Goal: Task Accomplishment & Management: Use online tool/utility

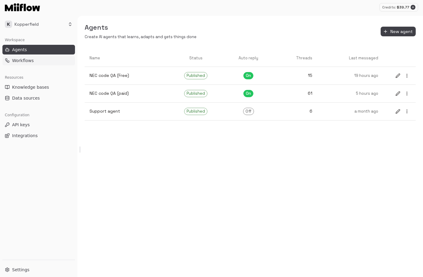
click at [38, 61] on link "Workflows" at bounding box center [38, 61] width 73 height 10
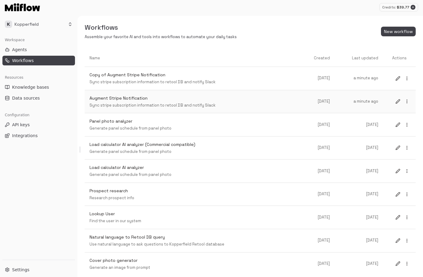
click at [147, 102] on div "Augment Stripe Notification Sync stripe subscription information to retool DB a…" at bounding box center [195, 101] width 210 height 13
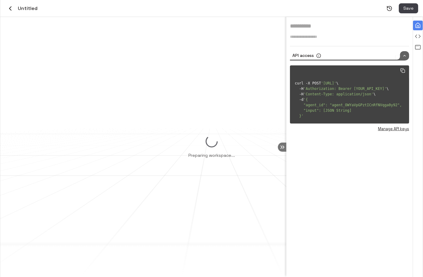
type input "**********"
type textarea "**********"
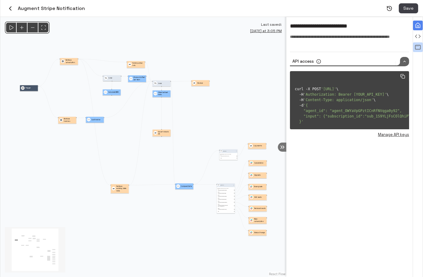
click at [416, 47] on icon "View all agent runs" at bounding box center [418, 47] width 6 height 6
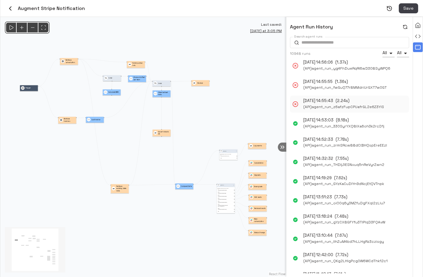
click at [349, 107] on span "( API ) agent_run_z6afzFupCPUafrGL2e6Z3YIS" at bounding box center [343, 107] width 81 height 6
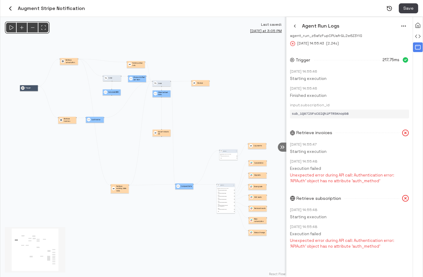
click at [331, 113] on span "sub_1Q87l5FsCOlQhiPTR5KnopbB" at bounding box center [320, 114] width 57 height 4
copy span "sub_1Q87l5FsCOlQhiPTR5KnopbB"
click at [11, 28] on icon "Run" at bounding box center [11, 27] width 6 height 6
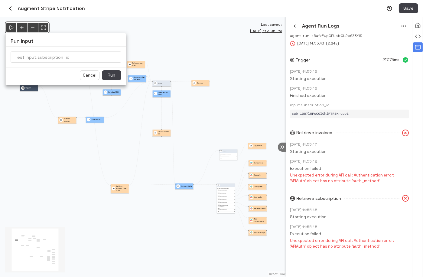
click at [34, 57] on input "Test Input.subscription_id" at bounding box center [66, 56] width 111 height 11
paste input "**********"
type input "**********"
click at [113, 75] on button "Run" at bounding box center [111, 75] width 19 height 10
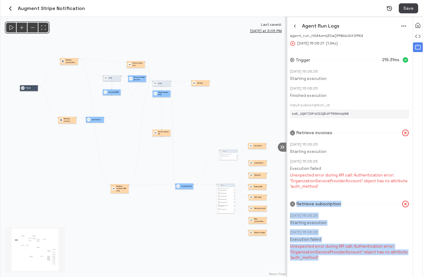
drag, startPoint x: 322, startPoint y: 187, endPoint x: 287, endPoint y: 174, distance: 37.6
click at [287, 174] on div "Agent Run Logs agent_run_HS4Aemj30aQPfWdxGlXSffK4 Oct 12, 2025 15:06:21 ( 1.34s…" at bounding box center [354, 147] width 137 height 260
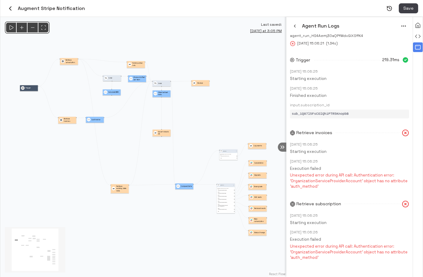
click at [318, 195] on div "Trigger 219.31ms Oct 12, 2025 15:06:25 Starting execution Oct 12, 2025 15:06:25…" at bounding box center [349, 158] width 119 height 220
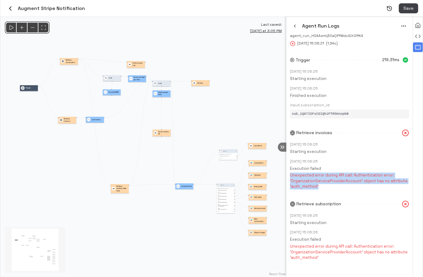
drag, startPoint x: 322, startPoint y: 186, endPoint x: 288, endPoint y: 174, distance: 35.8
click at [288, 174] on div "Agent Run Logs agent_run_HS4Aemj30aQPfWdxGlXSffK4 Oct 12, 2025 15:06:21 ( 1.34s…" at bounding box center [349, 147] width 126 height 260
copy p "Unexpected error during API call: Authentication error: 'OrganizationServicePro…"
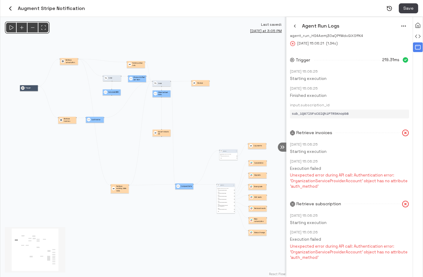
click at [370, 110] on div "sub_1Q87l5FsCOlQhiPTR5KnopbB" at bounding box center [349, 113] width 119 height 9
click at [352, 150] on p "Starting execution" at bounding box center [349, 152] width 119 height 6
click at [71, 60] on p "Retrieve subscription" at bounding box center [71, 61] width 11 height 5
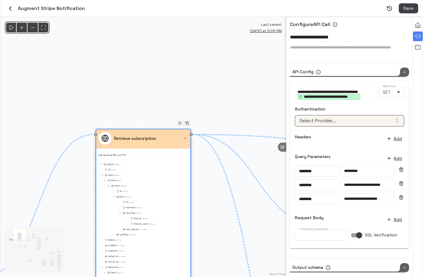
click at [349, 118] on button "Select Provider..." at bounding box center [349, 120] width 109 height 11
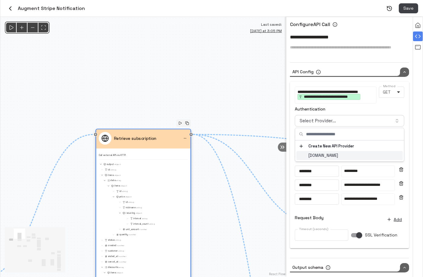
click at [317, 158] on p "[DOMAIN_NAME]" at bounding box center [323, 155] width 30 height 6
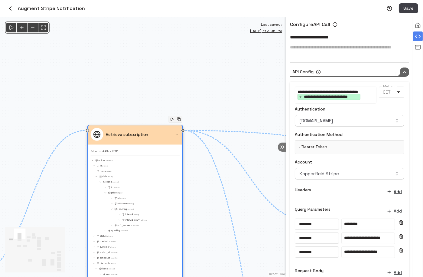
drag, startPoint x: 192, startPoint y: 100, endPoint x: 165, endPoint y: 31, distance: 73.9
click at [158, 37] on div "@keyframes flowAnimation { from { stroke-dashoffset: 36; } to { stroke-dashoffs…" at bounding box center [143, 147] width 286 height 260
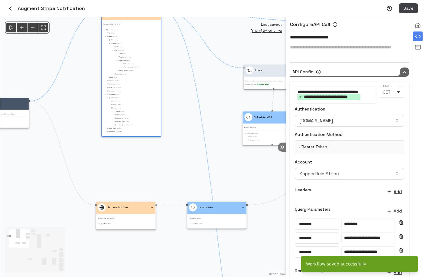
drag, startPoint x: 183, startPoint y: 188, endPoint x: 195, endPoint y: 99, distance: 90.3
click at [190, 104] on div "@keyframes flowAnimation { from { stroke-dashoffset: 36; } to { stroke-dashoffs…" at bounding box center [143, 147] width 286 height 260
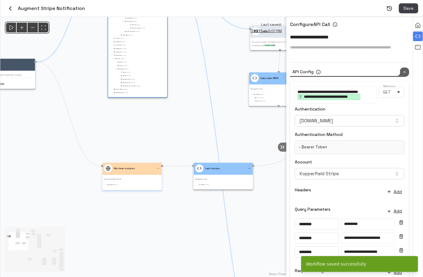
click at [139, 173] on div "Retrieve invoices" at bounding box center [132, 169] width 59 height 12
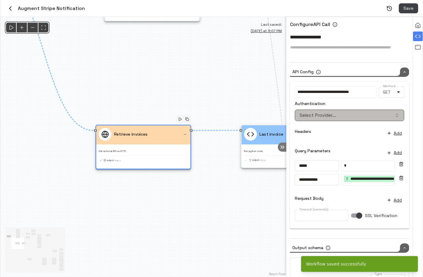
click at [362, 115] on button "Select Provider..." at bounding box center [349, 114] width 109 height 11
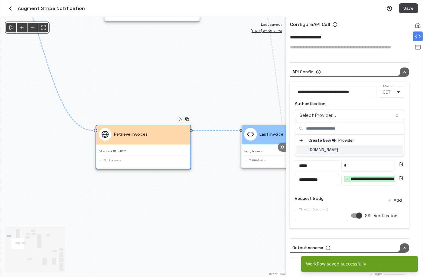
click at [338, 149] on div "[DOMAIN_NAME]" at bounding box center [349, 149] width 106 height 9
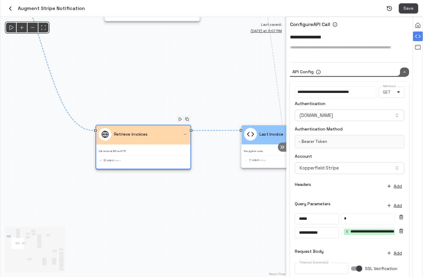
click at [409, 8] on button "Save" at bounding box center [408, 8] width 19 height 10
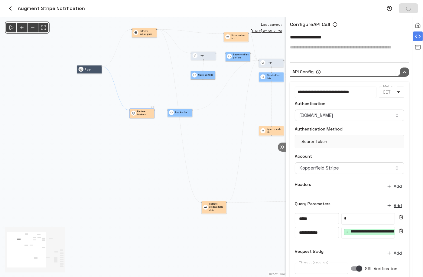
drag, startPoint x: 206, startPoint y: 171, endPoint x: 158, endPoint y: 171, distance: 47.5
click at [158, 171] on div "@keyframes flowAnimation { from { stroke-dashoffset: 36; } to { stroke-dashoffs…" at bounding box center [143, 147] width 286 height 260
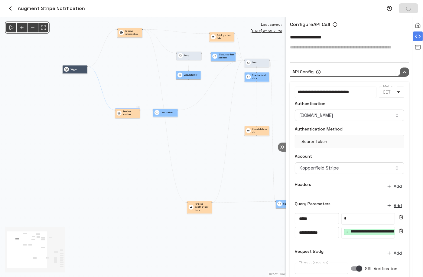
drag, startPoint x: 233, startPoint y: 104, endPoint x: 217, endPoint y: 103, distance: 16.1
click at [217, 104] on div "@keyframes flowAnimation { from { stroke-dashoffset: 36; } to { stroke-dashoffs…" at bounding box center [143, 147] width 286 height 260
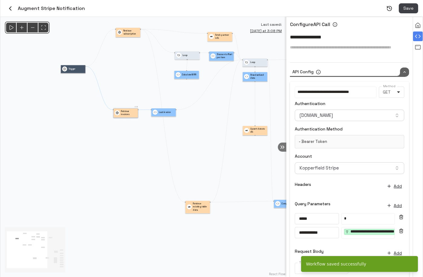
click at [333, 142] on p "- Bearer Token" at bounding box center [350, 142] width 102 height 6
click at [337, 142] on p "- Bearer Token" at bounding box center [350, 142] width 102 height 6
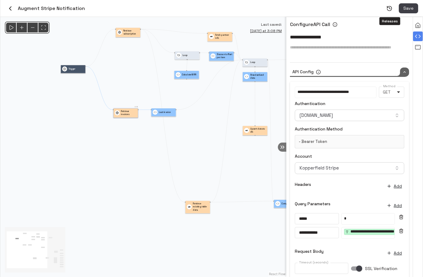
click at [388, 9] on icon "Releases" at bounding box center [389, 8] width 6 height 6
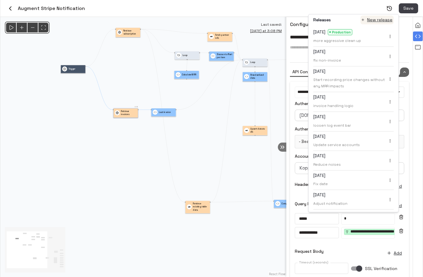
click at [387, 22] on button "New release" at bounding box center [376, 19] width 33 height 9
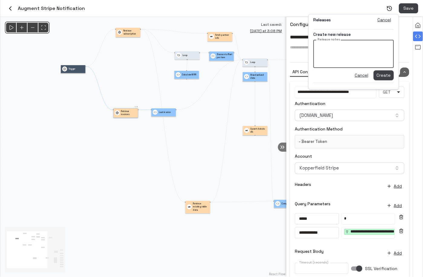
click at [341, 53] on textarea "Release notes" at bounding box center [354, 54] width 72 height 18
type textarea "**********"
click at [379, 72] on button "Create" at bounding box center [383, 75] width 20 height 10
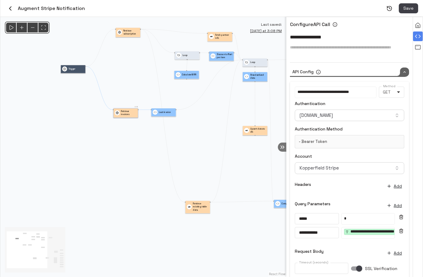
click at [387, 11] on button "Releases" at bounding box center [389, 8] width 9 height 9
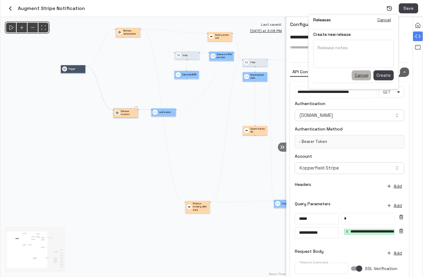
click at [365, 74] on button "Cancel" at bounding box center [361, 75] width 19 height 10
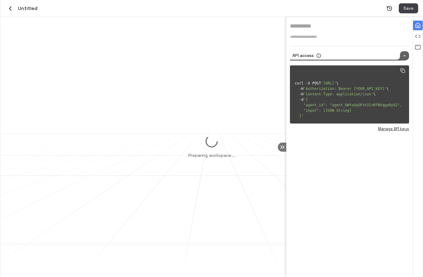
type input "**********"
type textarea "**********"
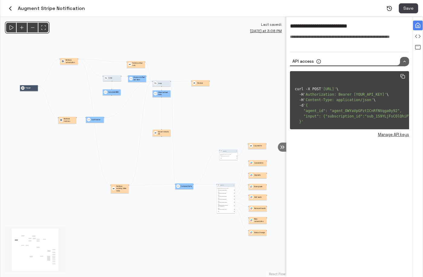
click at [68, 60] on p "Retrieve subscription" at bounding box center [71, 61] width 11 height 5
click at [68, 60] on div "@keyframes flowAnimation { from { stroke-dashoffset: 36; } to { stroke-dashoffs…" at bounding box center [143, 147] width 286 height 260
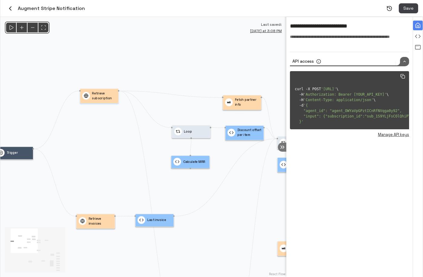
click at [105, 98] on p "Retrieve subscription" at bounding box center [104, 96] width 24 height 10
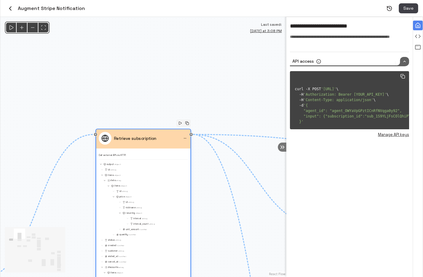
click at [123, 164] on div "output Object" at bounding box center [143, 164] width 89 height 4
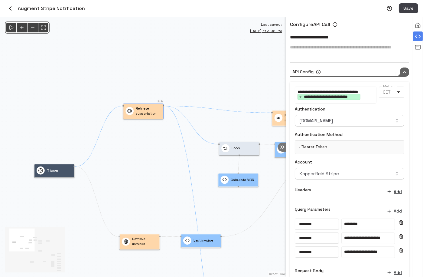
click at [388, 10] on icon "Releases" at bounding box center [389, 8] width 6 height 6
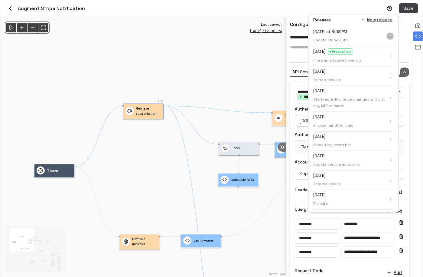
click at [390, 36] on circle "menu" at bounding box center [390, 36] width 0 height 0
click at [376, 49] on li "Promote to production" at bounding box center [366, 46] width 59 height 9
click at [326, 10] on div "Releases New release Today at 3:08 PM Production Update stripe auth Last Monday…" at bounding box center [251, 8] width 333 height 10
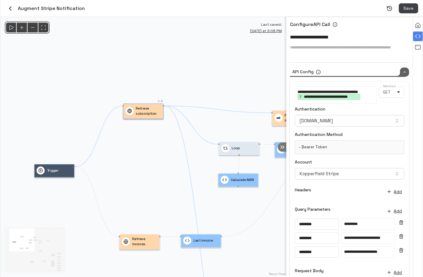
click at [369, 95] on p "**********" at bounding box center [336, 94] width 76 height 11
drag, startPoint x: 372, startPoint y: 92, endPoint x: 292, endPoint y: 91, distance: 80.4
click at [292, 91] on div "**********" at bounding box center [349, 191] width 119 height 219
copy span "**********"
click at [417, 49] on rect "View all agent runs" at bounding box center [418, 47] width 5 height 4
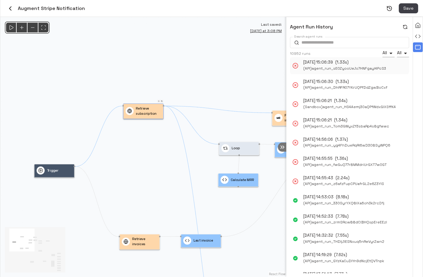
click at [314, 69] on span "( API ) agent_run_sE0ZyooUeJo7HNFgayI4PcS3" at bounding box center [344, 68] width 83 height 6
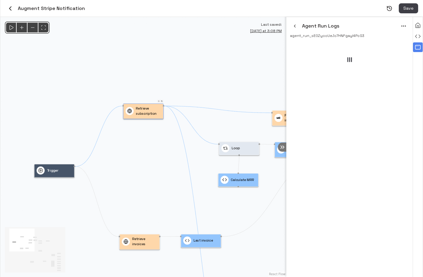
click at [314, 69] on div "Agent Run Logs agent_run_sE0ZyooUeJo7HNFgayI4PcS3" at bounding box center [349, 147] width 126 height 260
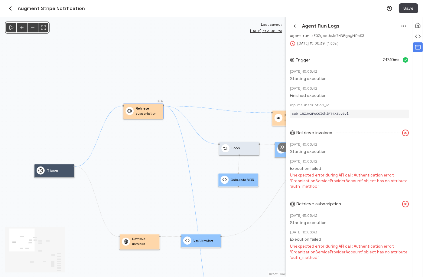
click at [344, 36] on span "agent_run_sE0ZyooUeJo7HNFgayI4PcS3" at bounding box center [349, 36] width 119 height 6
click at [330, 113] on span "sub_1RZJA2FsCOlQhiPT4XZby0vl" at bounding box center [320, 114] width 57 height 4
copy span "sub_1RZJA2FsCOlQhiPT4XZby0vl"
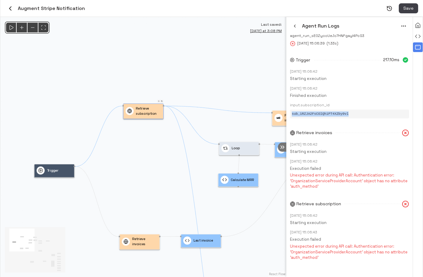
click at [297, 29] on button "button" at bounding box center [295, 26] width 10 height 10
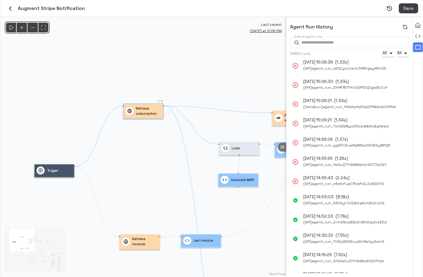
click at [143, 113] on p "Retrieve subscription" at bounding box center [148, 111] width 25 height 10
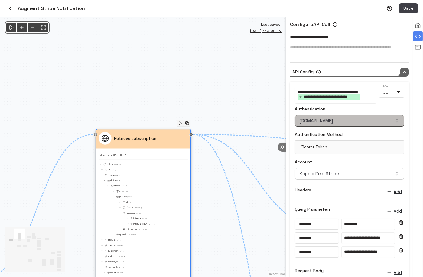
click at [353, 122] on button "[DOMAIN_NAME]" at bounding box center [349, 120] width 109 height 11
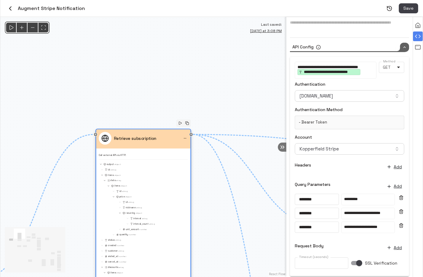
scroll to position [64, 0]
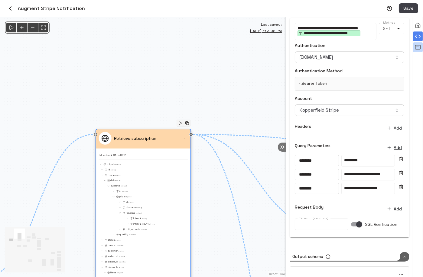
click at [421, 49] on icon "View all agent runs" at bounding box center [418, 47] width 6 height 6
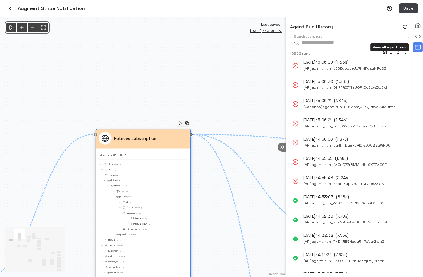
scroll to position [0, 0]
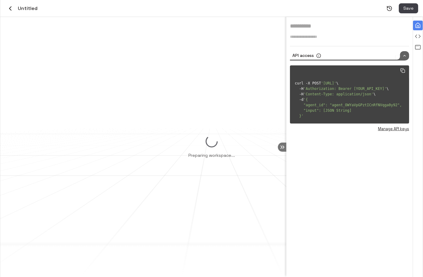
type input "**********"
type textarea "**********"
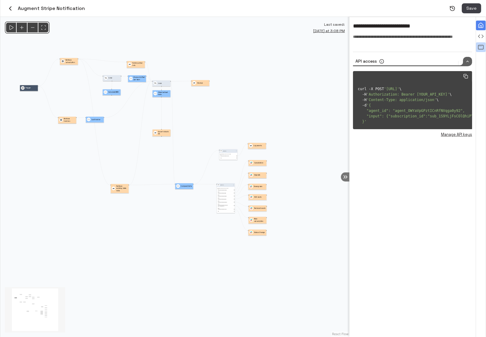
click at [423, 46] on icon "View all agent runs" at bounding box center [481, 46] width 0 height 0
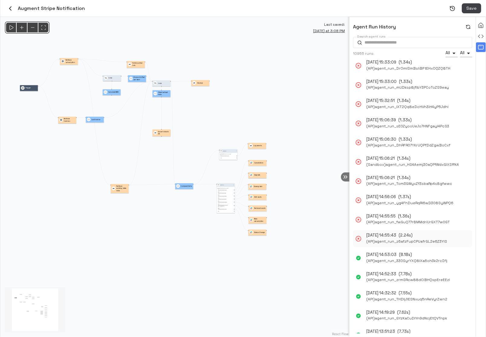
click at [403, 239] on span "( API ) agent_run_z6afzFupCPUafrGL2e6Z3YIS" at bounding box center [407, 241] width 81 height 6
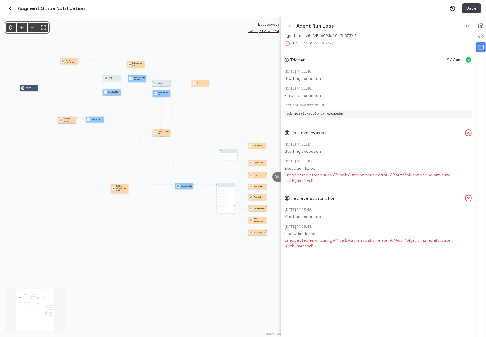
drag, startPoint x: 350, startPoint y: 150, endPoint x: 279, endPoint y: 149, distance: 71.4
click at [281, 150] on div at bounding box center [281, 177] width 1 height 320
click at [423, 8] on icon "Releases" at bounding box center [453, 8] width 6 height 6
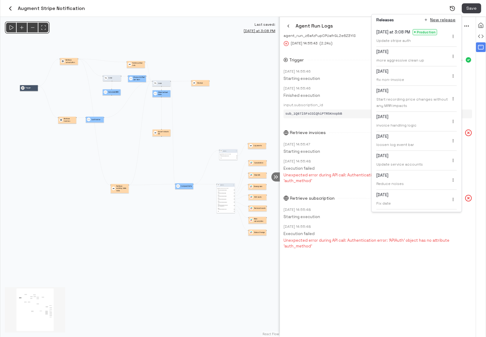
click at [351, 31] on div "Agent Run Logs" at bounding box center [378, 26] width 189 height 11
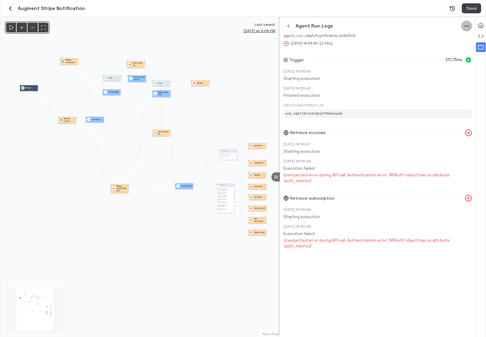
click at [423, 24] on icon "menu" at bounding box center [467, 26] width 6 height 6
click at [423, 38] on li "Rerun" at bounding box center [459, 38] width 28 height 9
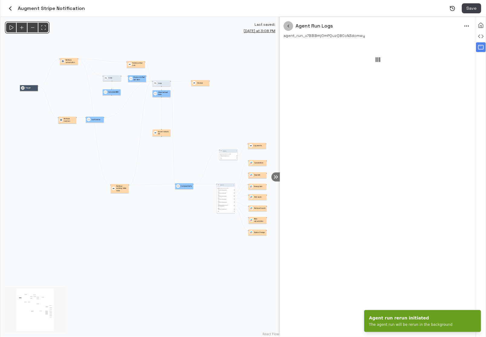
click at [290, 26] on icon "button" at bounding box center [288, 26] width 5 height 5
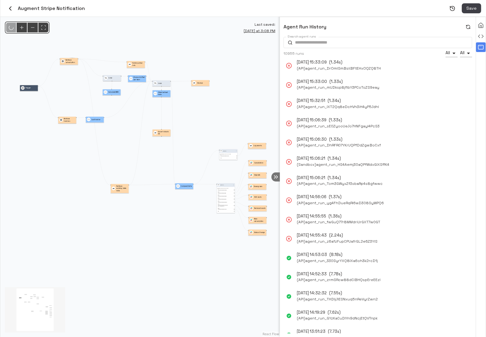
click at [423, 28] on icon "button" at bounding box center [468, 26] width 5 height 5
click at [393, 68] on span "( Sandbox ) agent_run_x7BBBmjOmPQuzQBCoN3domwy" at bounding box center [347, 68] width 101 height 6
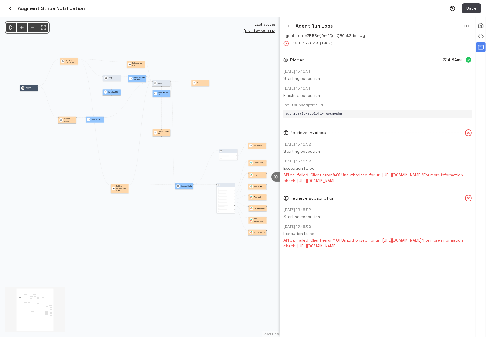
click at [290, 25] on icon "button" at bounding box center [288, 26] width 5 height 5
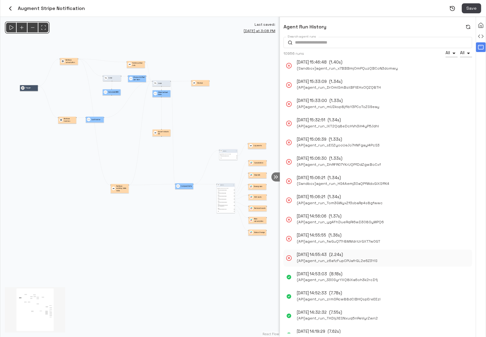
click at [327, 255] on p "[DATE] 14:55:43" at bounding box center [312, 255] width 30 height 6
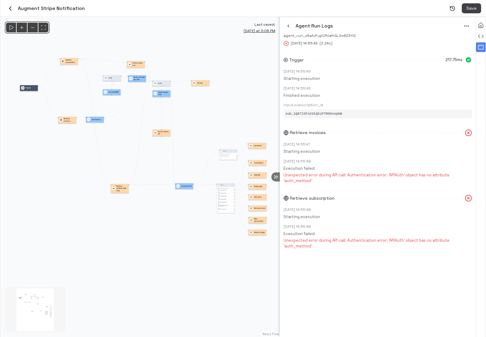
click at [288, 27] on icon "button" at bounding box center [288, 26] width 5 height 5
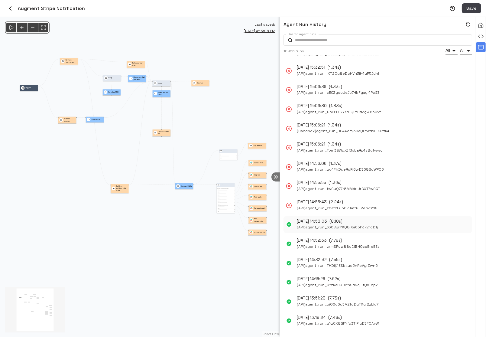
scroll to position [57, 0]
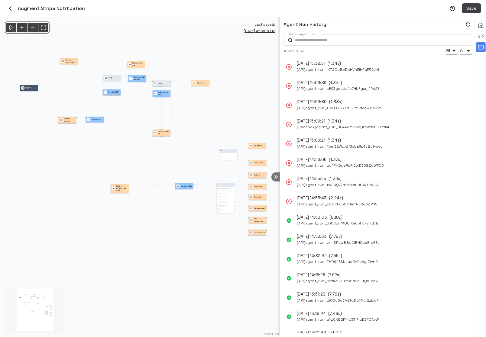
click at [67, 62] on p "Retrieve subscription" at bounding box center [71, 61] width 11 height 5
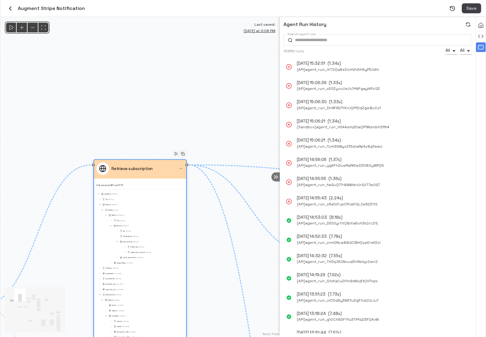
click at [140, 193] on div "output Object" at bounding box center [139, 194] width 87 height 4
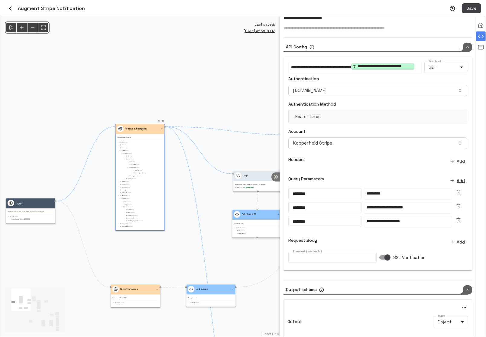
scroll to position [0, 0]
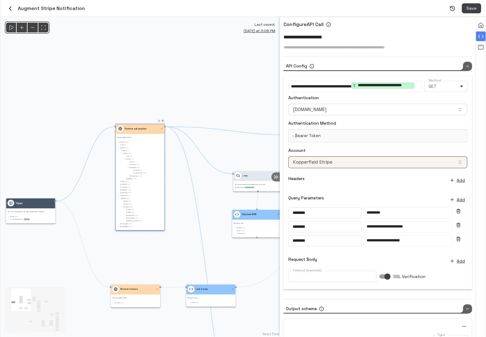
click at [366, 165] on button "Kopperfield Stripe" at bounding box center [378, 161] width 179 height 11
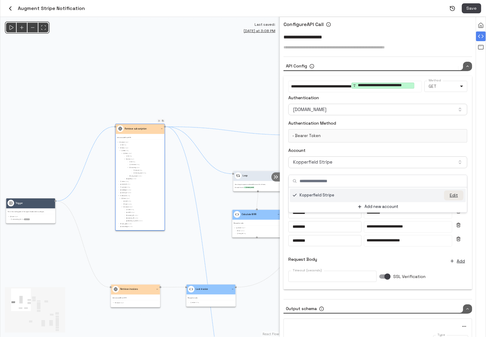
click at [423, 196] on button "Edit" at bounding box center [453, 195] width 19 height 10
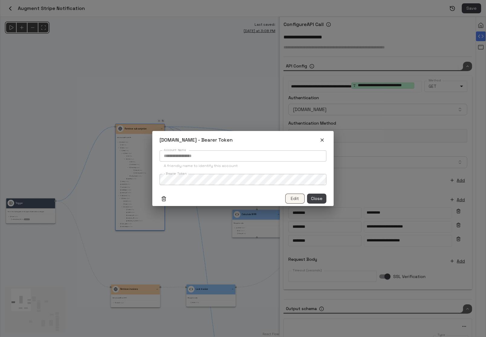
click at [298, 195] on button "Edit" at bounding box center [294, 199] width 19 height 10
click at [253, 178] on input "- Bearer Token   *" at bounding box center [243, 179] width 167 height 11
click at [224, 180] on input "- Bearer Token   *" at bounding box center [243, 179] width 167 height 11
paste input "**********"
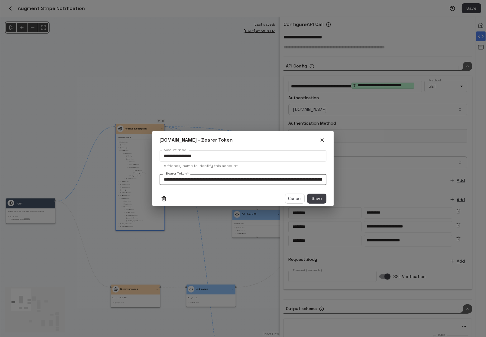
scroll to position [0, 107]
type input "**********"
click at [316, 197] on button "Save" at bounding box center [316, 199] width 19 height 10
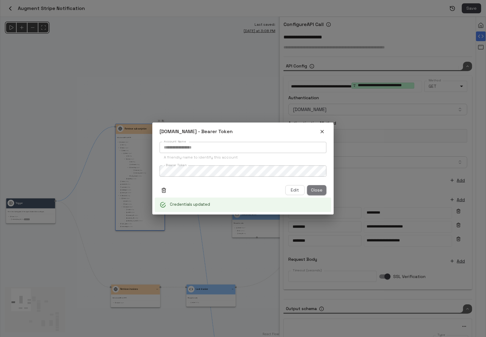
click at [318, 190] on button "Close" at bounding box center [316, 190] width 19 height 10
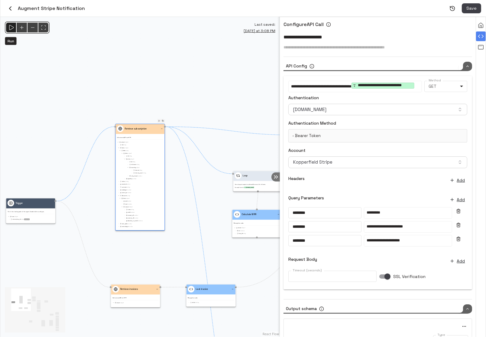
click at [13, 30] on icon "Run" at bounding box center [11, 27] width 6 height 6
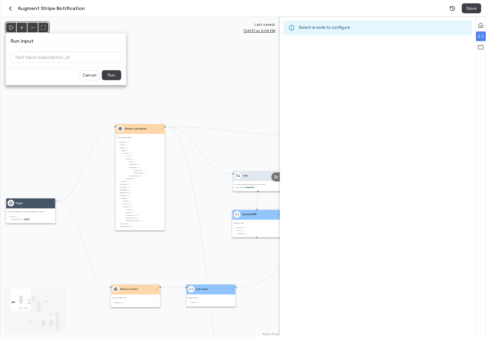
click at [423, 48] on div at bounding box center [243, 168] width 486 height 337
type input "**********"
click at [423, 48] on div "**********" at bounding box center [243, 168] width 486 height 337
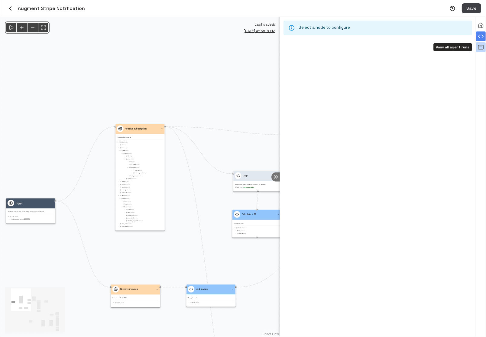
click at [423, 48] on icon "View all agent runs" at bounding box center [481, 47] width 6 height 6
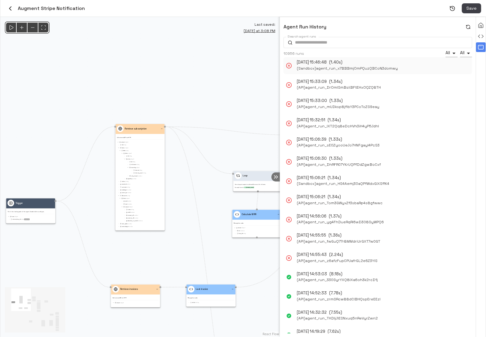
click at [343, 63] on p "( 1.40s )" at bounding box center [335, 63] width 13 height 6
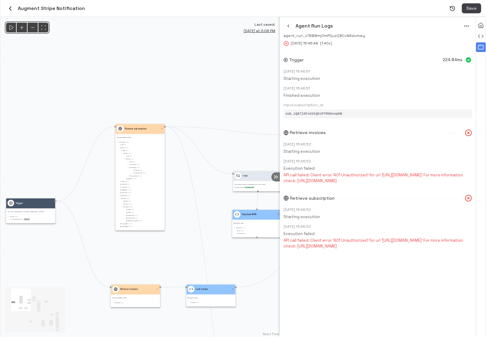
click at [423, 27] on icon "menu" at bounding box center [467, 26] width 6 height 6
click at [423, 39] on li "Rerun" at bounding box center [459, 38] width 28 height 9
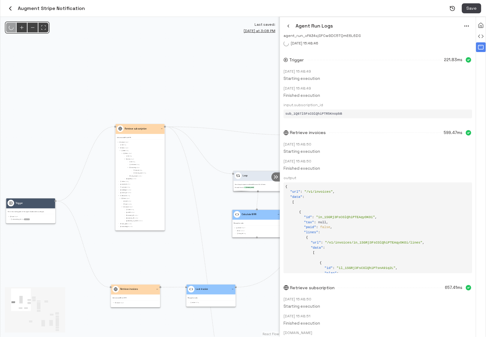
click at [288, 25] on icon "button" at bounding box center [288, 26] width 5 height 5
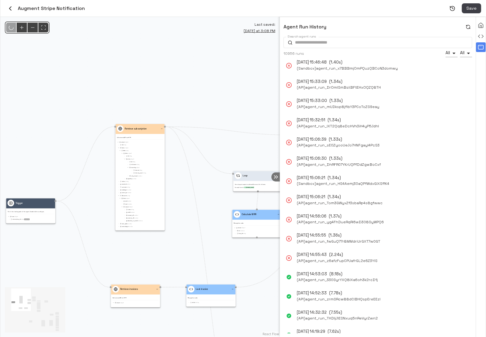
click at [423, 28] on icon "button" at bounding box center [468, 26] width 5 height 5
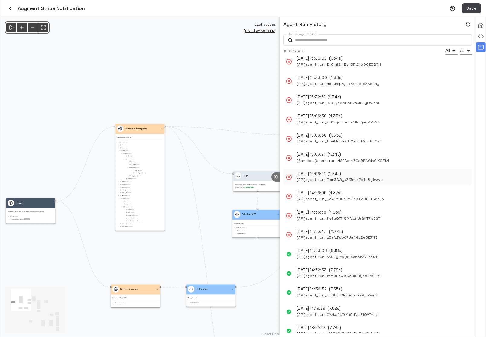
scroll to position [75, 0]
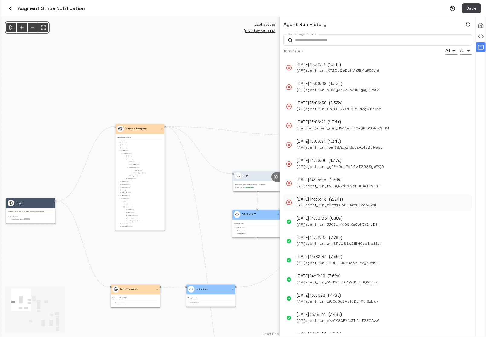
click at [362, 206] on span "( API ) agent_run_z6afzFupCPUafrGL2e6Z3YIS" at bounding box center [337, 205] width 81 height 6
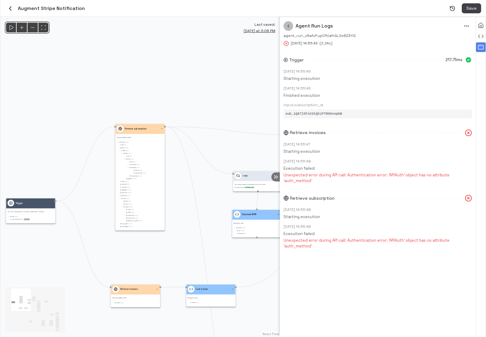
click at [287, 25] on icon "button" at bounding box center [288, 26] width 5 height 5
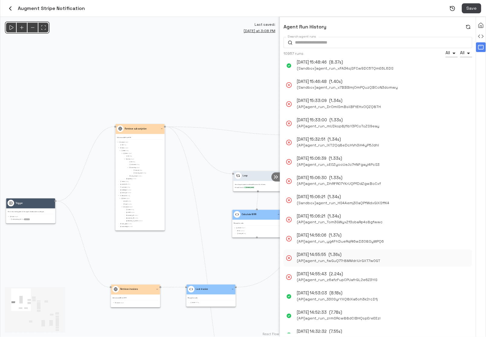
click at [321, 259] on span "( API ) agent_run_fwGuQ77r8MMdriUrGXT7w0GT" at bounding box center [338, 261] width 83 height 6
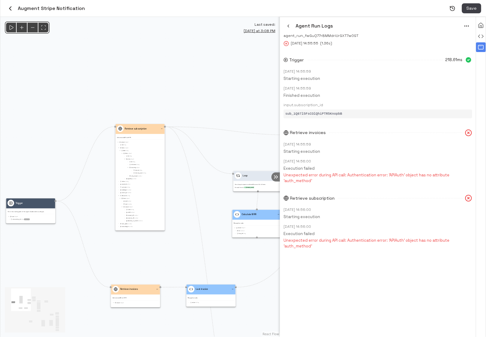
click at [289, 26] on icon "button" at bounding box center [288, 26] width 1 height 2
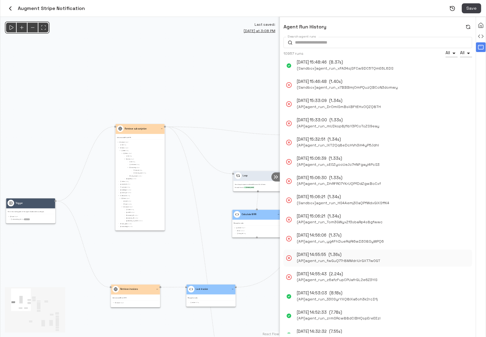
click at [326, 253] on p "[DATE] 14:55:55" at bounding box center [311, 255] width 29 height 6
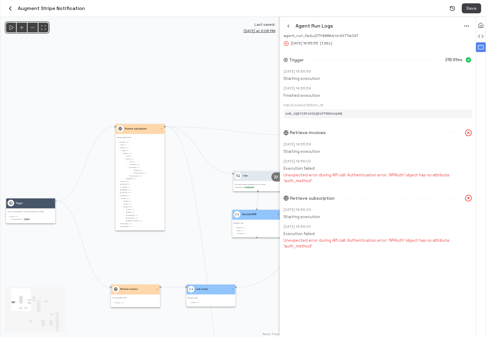
click at [423, 26] on button "menu" at bounding box center [466, 26] width 11 height 11
click at [423, 40] on li "Rerun" at bounding box center [459, 38] width 28 height 9
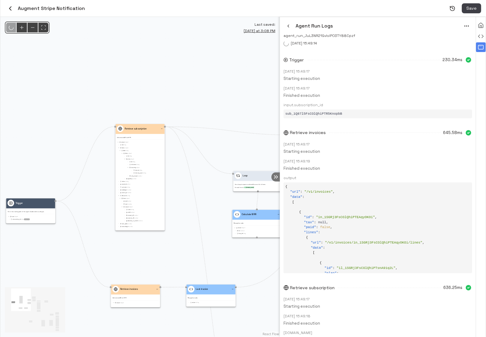
click at [288, 26] on icon "button" at bounding box center [288, 26] width 5 height 5
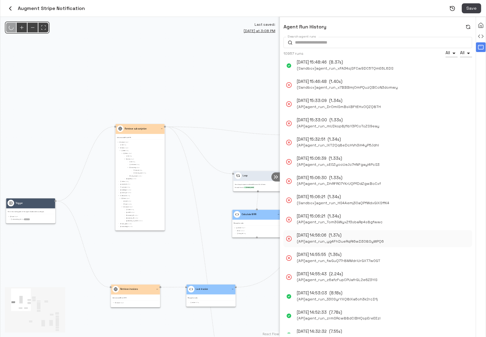
click at [325, 238] on span "( API ) agent_run_yg4FhDueRqRl6wD308SyWPQ6" at bounding box center [340, 241] width 87 height 6
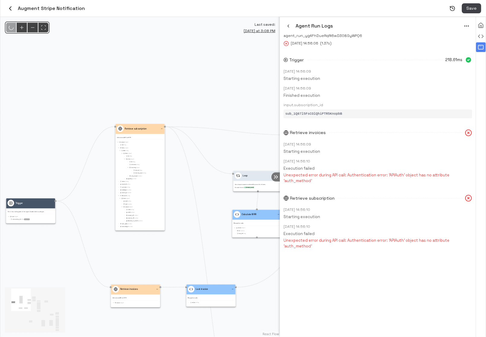
click at [423, 25] on icon "menu" at bounding box center [467, 26] width 6 height 6
click at [423, 38] on li "Rerun" at bounding box center [459, 38] width 28 height 9
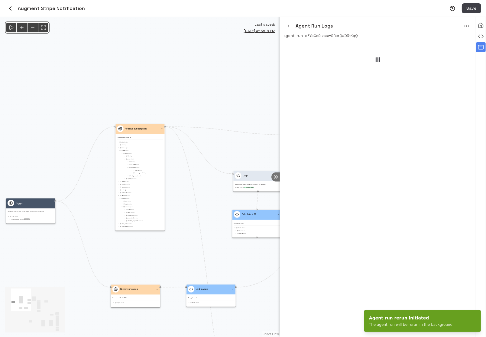
click at [290, 28] on icon "button" at bounding box center [288, 26] width 5 height 5
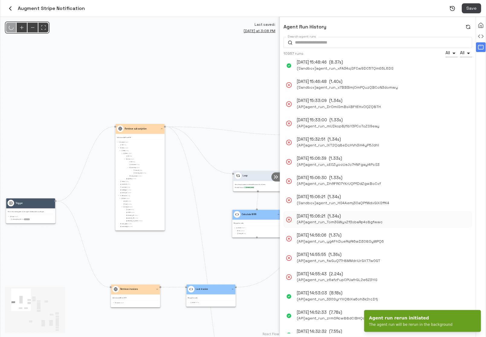
click at [341, 218] on p "( 1.34s )" at bounding box center [334, 217] width 13 height 6
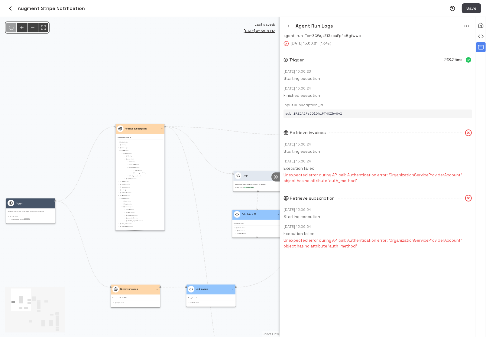
click at [423, 27] on icon "menu" at bounding box center [467, 26] width 6 height 6
click at [423, 37] on li "Rerun" at bounding box center [459, 38] width 28 height 9
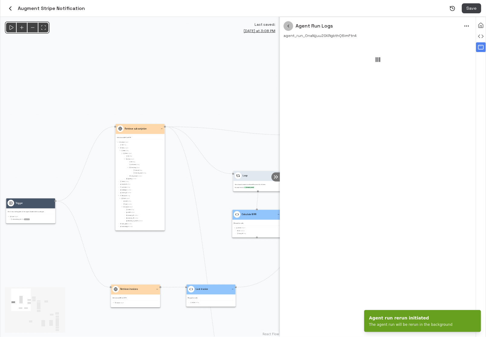
click at [290, 27] on icon "button" at bounding box center [288, 26] width 5 height 5
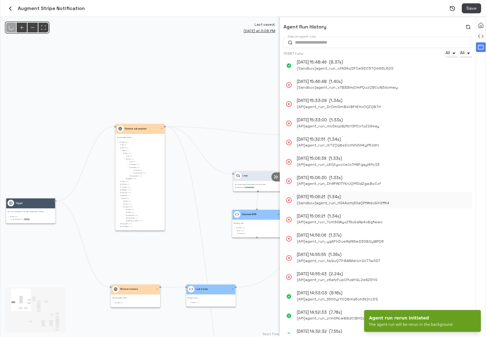
click at [329, 203] on span "( Sandbox ) agent_run_HS4Aemj30aQPfWdxGlXSffK4" at bounding box center [343, 203] width 93 height 6
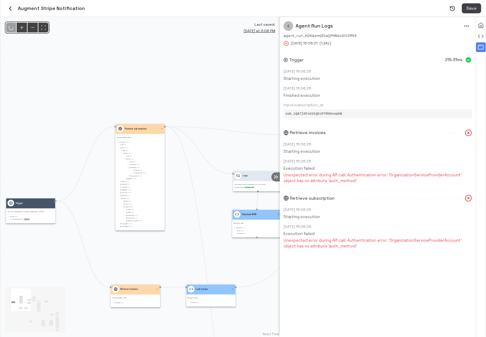
click at [288, 28] on icon "button" at bounding box center [288, 26] width 5 height 5
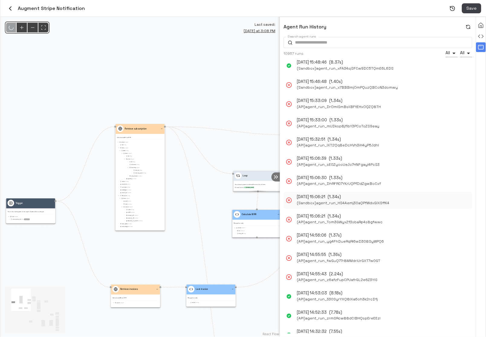
click at [324, 202] on span "( Sandbox ) agent_run_HS4Aemj30aQPfWdxGlXSffK4" at bounding box center [343, 203] width 93 height 6
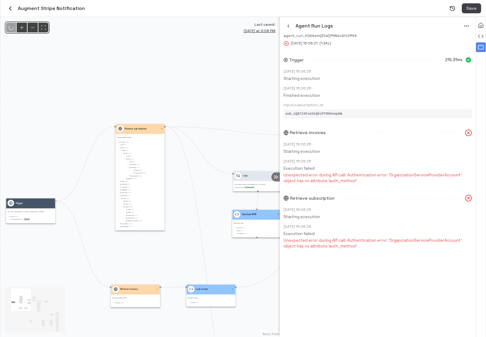
click at [289, 27] on icon "button" at bounding box center [288, 26] width 5 height 5
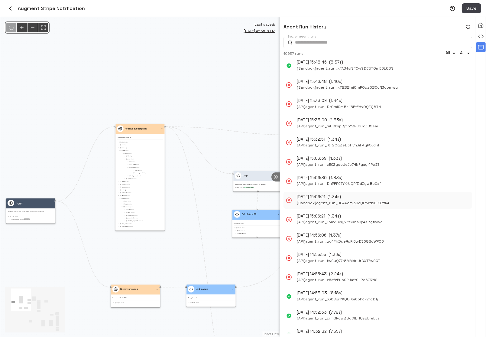
click at [321, 200] on span "( Sandbox ) agent_run_HS4Aemj30aQPfWdxGlXSffK4" at bounding box center [343, 203] width 93 height 6
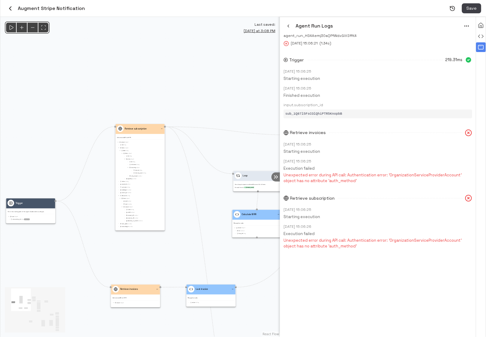
click at [423, 27] on icon "menu" at bounding box center [467, 26] width 6 height 6
click at [423, 39] on li "Rerun" at bounding box center [459, 38] width 28 height 9
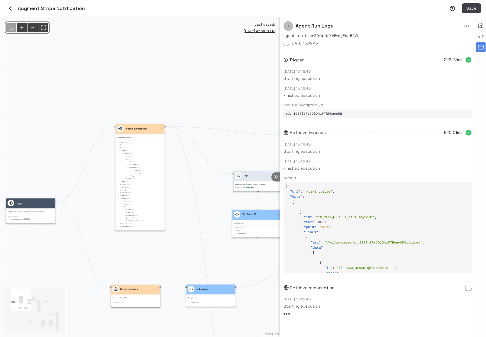
click at [288, 26] on icon "button" at bounding box center [288, 26] width 5 height 5
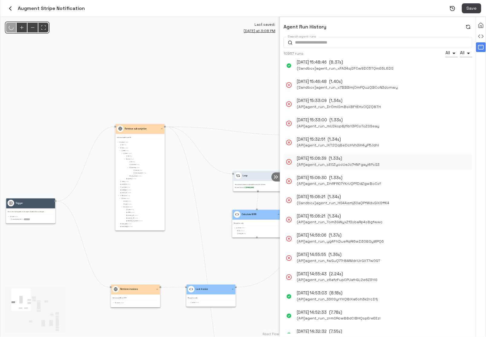
click at [324, 163] on span "( API ) agent_run_sE0ZyooUeJo7HNFgayI4PcS3" at bounding box center [338, 164] width 83 height 6
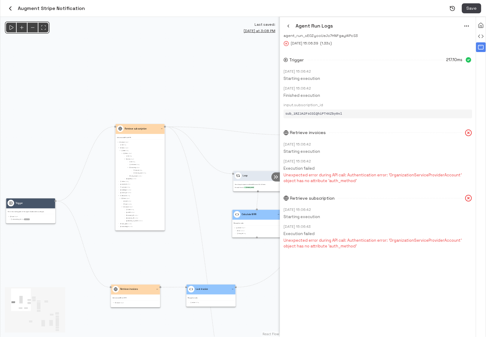
click at [333, 113] on span "sub_1RZJA2FsCOlQhiPT4XZby0vl" at bounding box center [313, 114] width 57 height 4
copy span "sub_1RZJA2FsCOlQhiPT4XZby0vl"
click at [289, 26] on icon "button" at bounding box center [288, 26] width 5 height 5
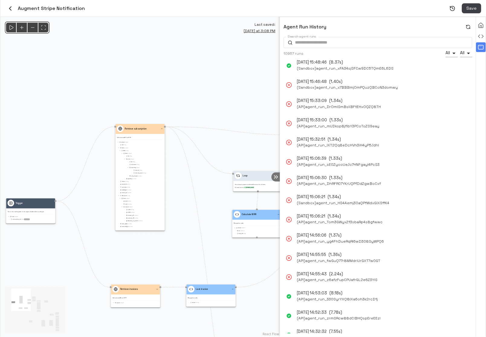
click at [423, 25] on icon "button" at bounding box center [468, 26] width 5 height 5
click at [323, 238] on span "( API ) agent_run_sE0ZyooUeJo7HNFgayI4PcS3" at bounding box center [338, 241] width 83 height 6
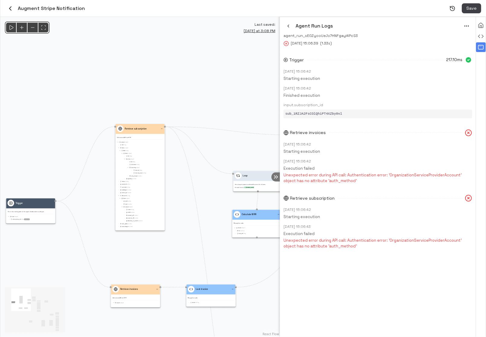
click at [288, 28] on icon "button" at bounding box center [288, 26] width 5 height 5
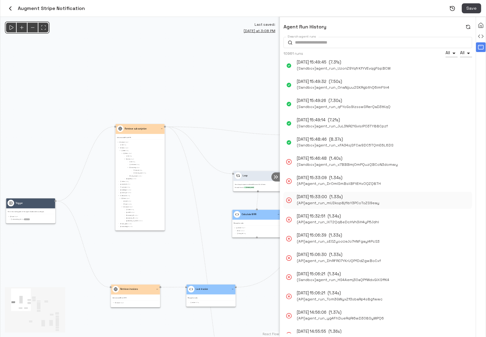
click at [317, 200] on span "( API ) agent_run_mUDksp8jflbY3PCoToZS9eay" at bounding box center [338, 203] width 83 height 6
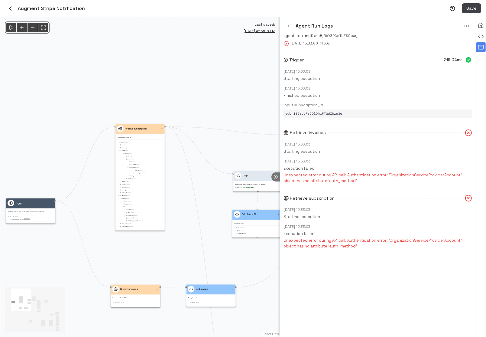
click at [335, 113] on span "sub_1S6eUUFsCOlQhiPTWWZ8zu3q" at bounding box center [313, 114] width 57 height 4
copy span "sub_1S6eUUFsCOlQhiPTWWZ8zu3q"
click at [423, 26] on circle "menu" at bounding box center [468, 26] width 1 height 1
click at [423, 38] on li "Rerun" at bounding box center [459, 38] width 28 height 9
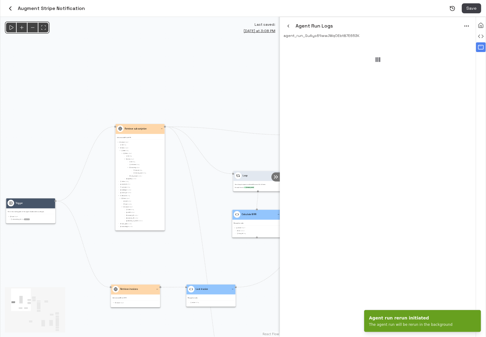
click at [290, 27] on icon "button" at bounding box center [288, 26] width 5 height 5
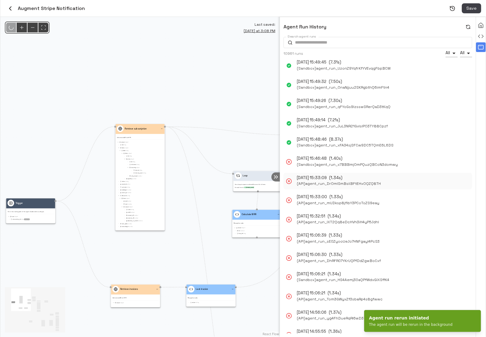
click at [328, 182] on span "( API ) agent_run_DrOmlSmBsliBFtEHxOQZQ8TH" at bounding box center [339, 184] width 84 height 6
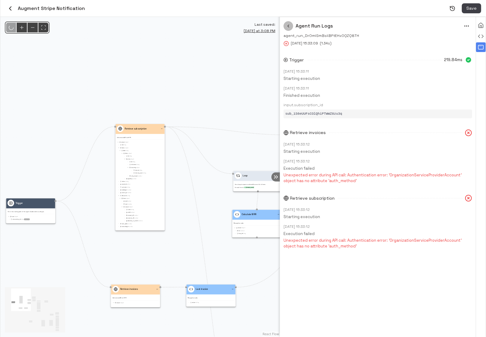
click at [285, 23] on button "button" at bounding box center [289, 26] width 10 height 10
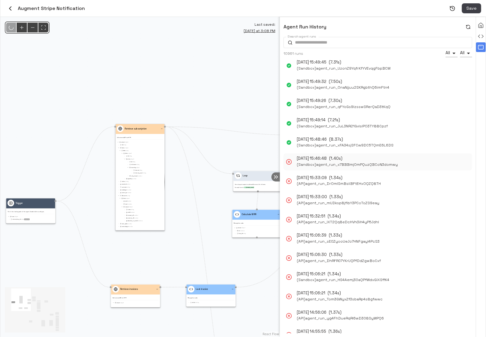
click at [323, 157] on p "[DATE] 15:46:48" at bounding box center [312, 159] width 30 height 6
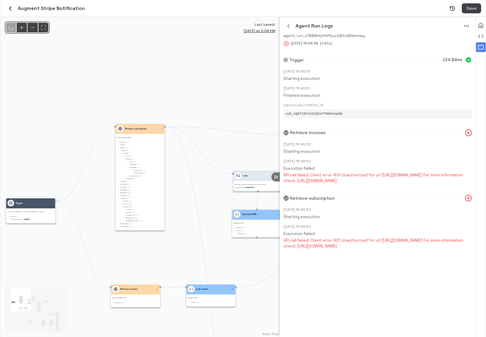
click at [288, 24] on icon "button" at bounding box center [288, 26] width 5 height 5
